Goal: Task Accomplishment & Management: Complete application form

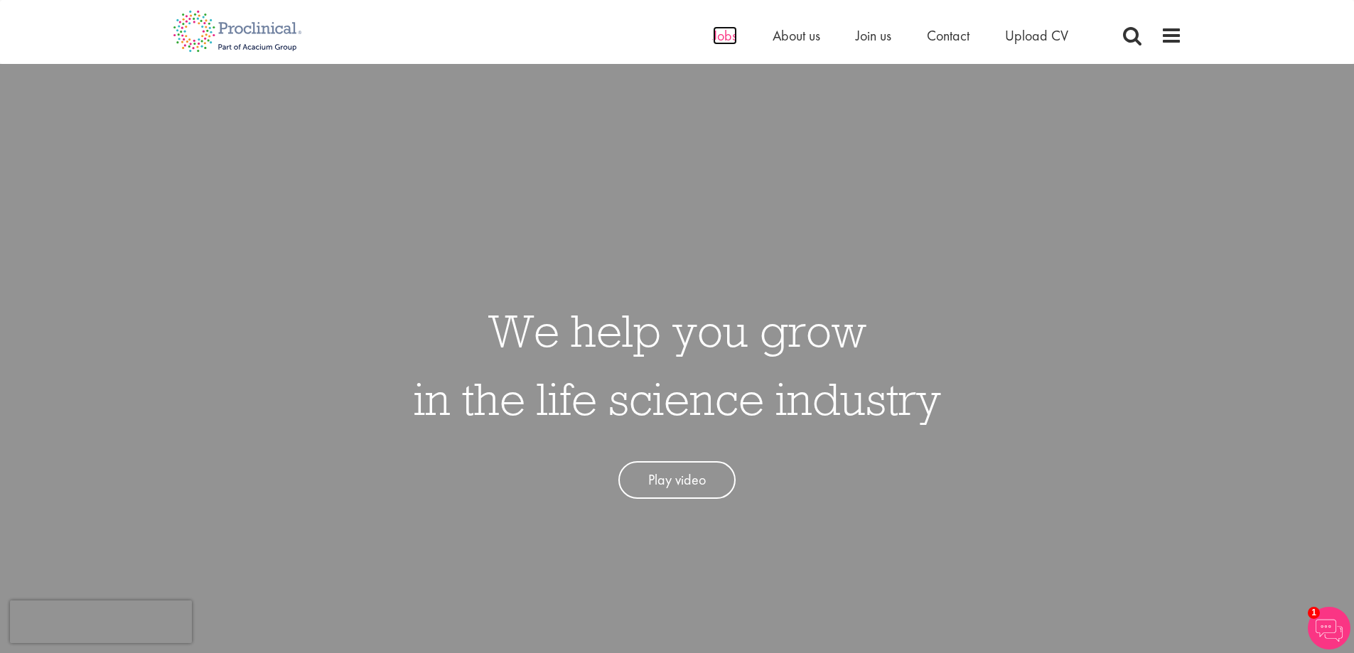
click at [727, 38] on span "Jobs" at bounding box center [725, 35] width 24 height 18
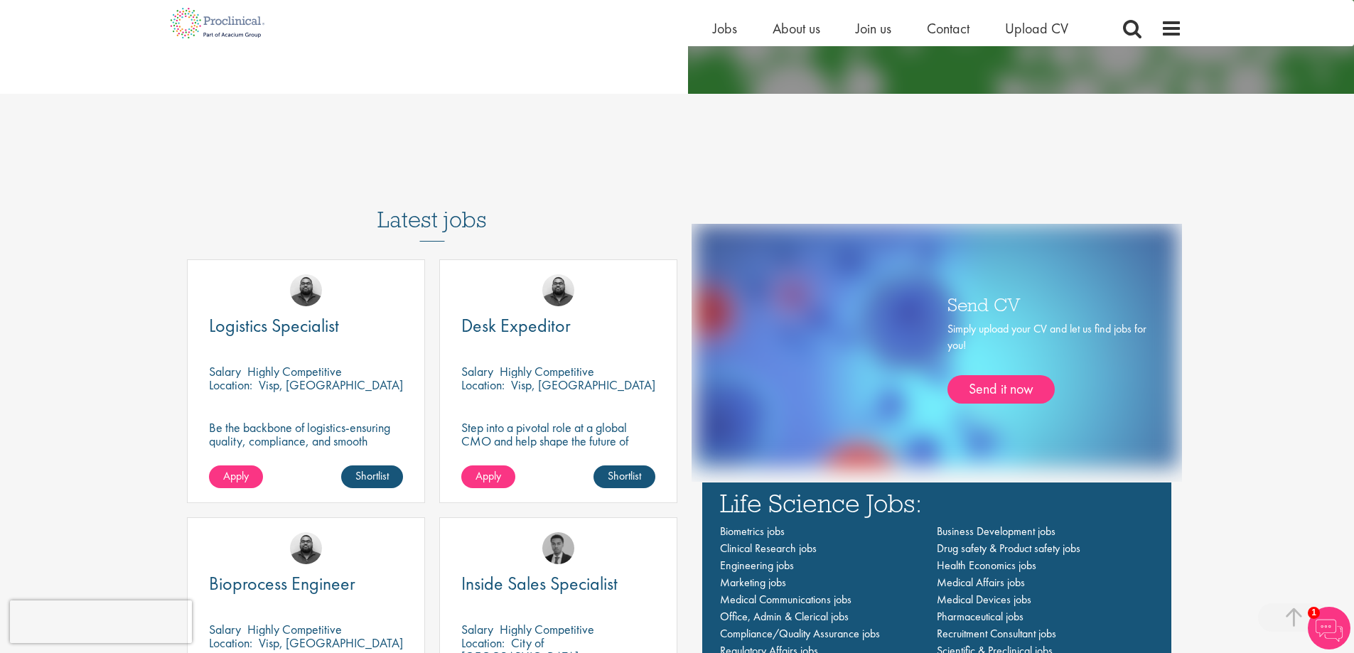
scroll to position [782, 0]
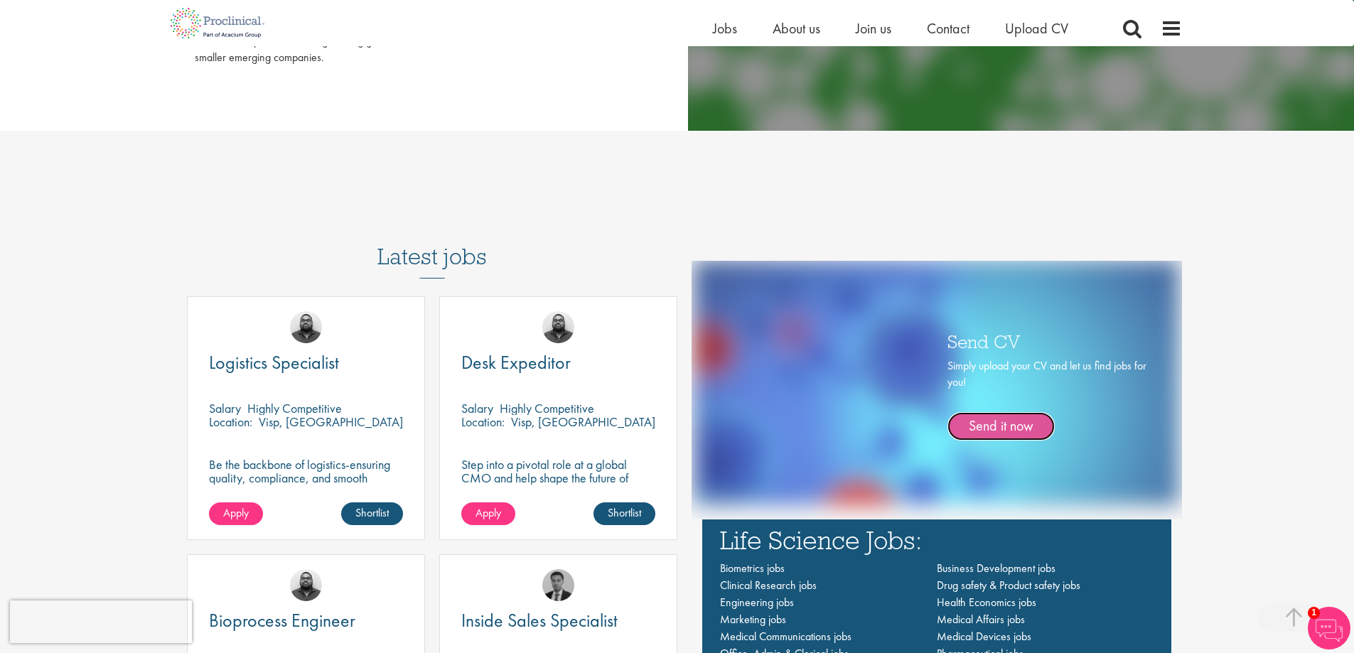
click at [1000, 421] on link "Send it now" at bounding box center [1000, 426] width 107 height 28
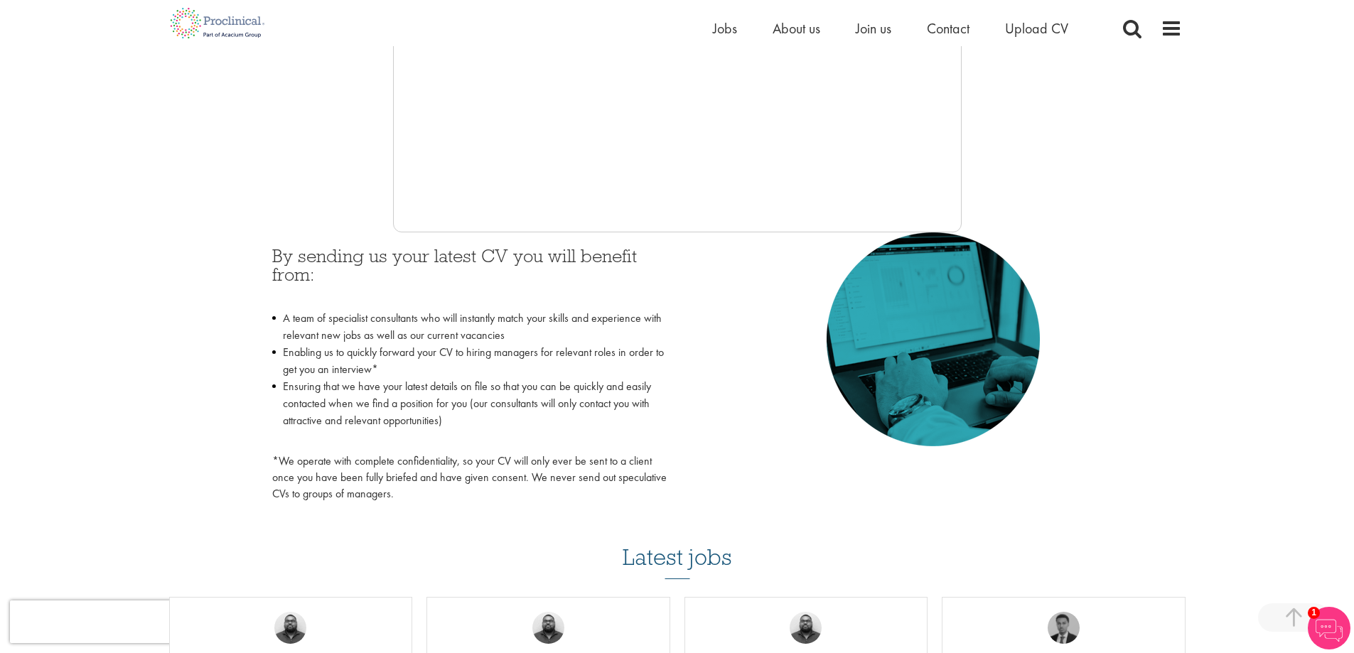
scroll to position [497, 0]
